Goal: Complete application form

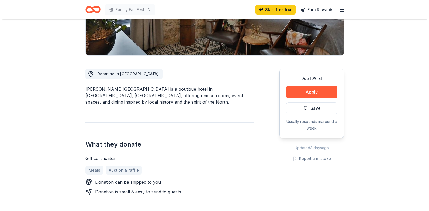
scroll to position [108, 0]
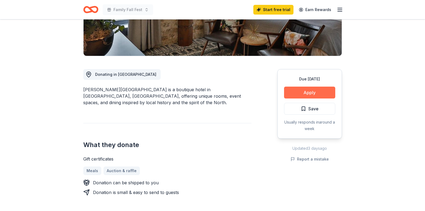
click at [312, 93] on button "Apply" at bounding box center [309, 93] width 51 height 12
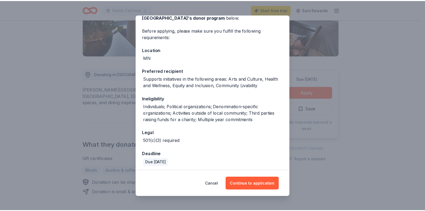
scroll to position [35, 0]
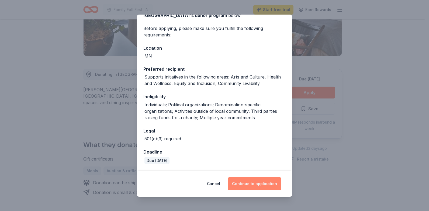
click at [252, 184] on button "Continue to application" at bounding box center [255, 183] width 54 height 13
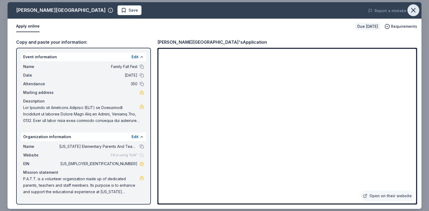
click at [413, 10] on icon "button" at bounding box center [414, 10] width 4 height 4
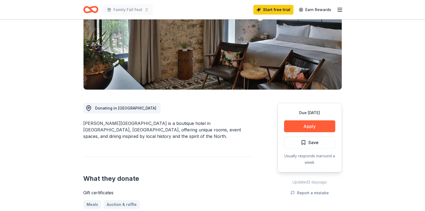
scroll to position [27, 0]
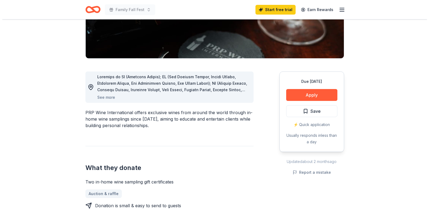
scroll to position [108, 0]
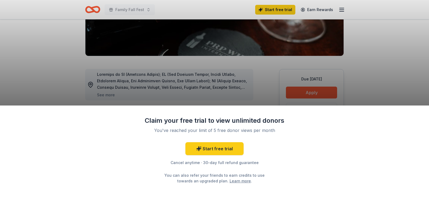
click at [110, 94] on div "Claim your free trial to view unlimited donors You've reached your limit of 5 f…" at bounding box center [214, 105] width 429 height 211
click at [58, 63] on div "Claim your free trial to view unlimited donors You've reached your limit of 5 f…" at bounding box center [214, 105] width 429 height 211
click at [108, 94] on div "Claim your free trial to view unlimited donors You've reached your limit of 5 f…" at bounding box center [214, 105] width 429 height 211
click at [33, 84] on div "Claim your free trial to view unlimited donors You've reached your limit of 5 f…" at bounding box center [214, 105] width 429 height 211
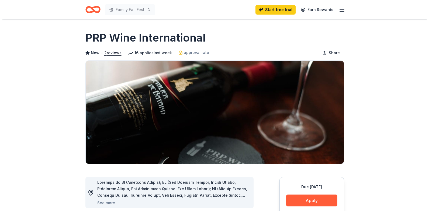
scroll to position [108, 0]
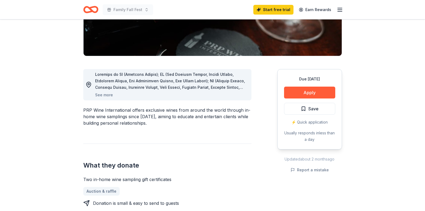
click at [105, 95] on button "See more" at bounding box center [104, 95] width 18 height 6
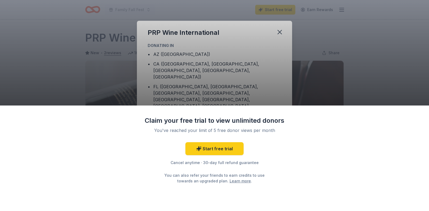
scroll to position [0, 0]
drag, startPoint x: 291, startPoint y: 60, endPoint x: 294, endPoint y: 74, distance: 13.9
click at [294, 74] on div "Claim your free trial to view unlimited donors You've reached your limit of 5 f…" at bounding box center [214, 105] width 429 height 211
click at [354, 51] on div "Claim your free trial to view unlimited donors You've reached your limit of 5 f…" at bounding box center [214, 105] width 429 height 211
click at [217, 37] on div "Claim your free trial to view unlimited donors You've reached your limit of 5 f…" at bounding box center [214, 105] width 429 height 211
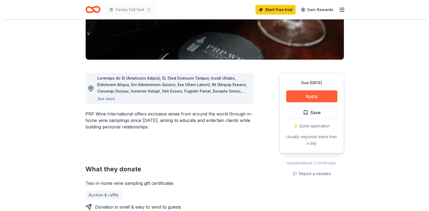
scroll to position [135, 0]
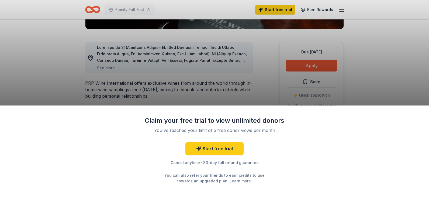
click at [110, 68] on div "Claim your free trial to view unlimited donors You've reached your limit of 5 f…" at bounding box center [214, 105] width 429 height 211
